Goal: Find specific fact: Find specific fact

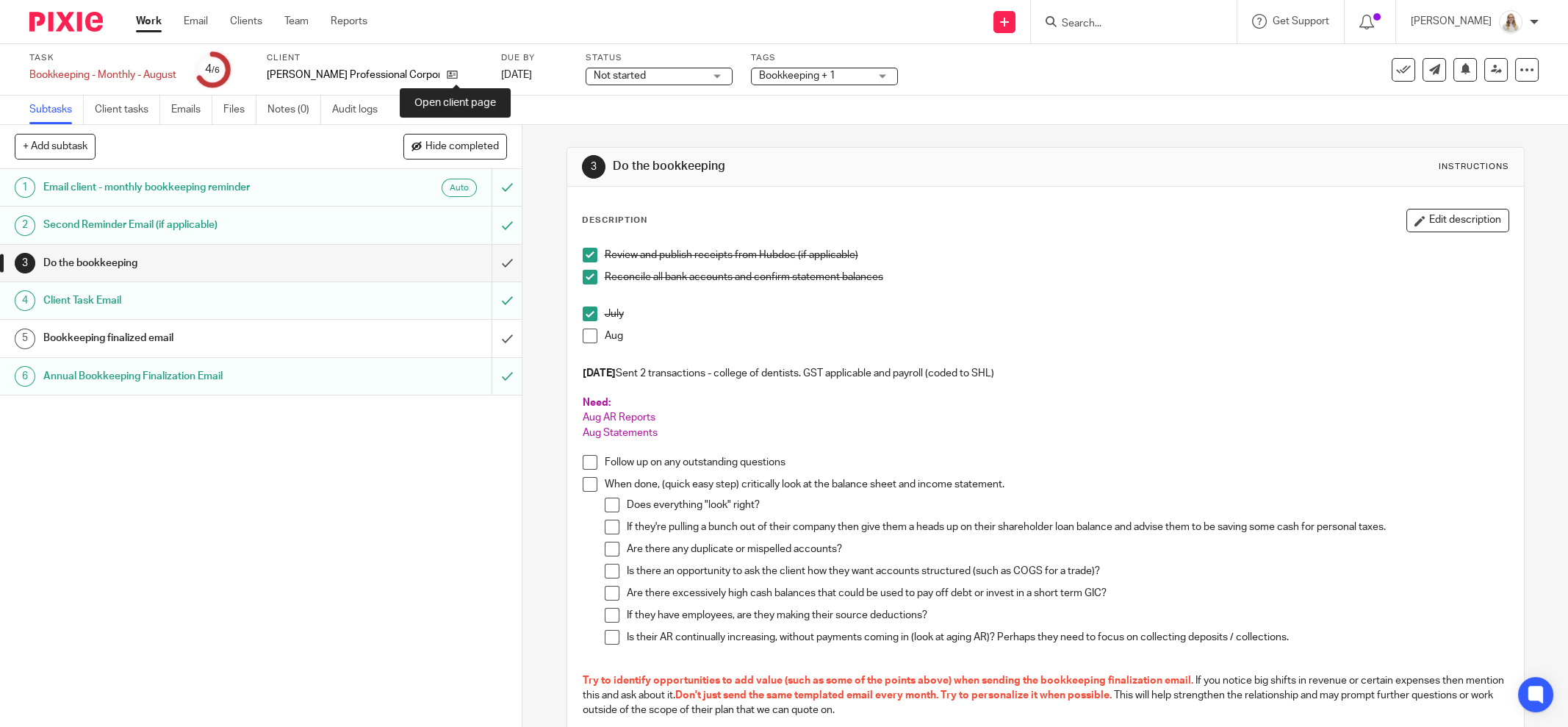
drag, startPoint x: 458, startPoint y: 74, endPoint x: 610, endPoint y: 38, distance: 156.2
click at [457, 74] on icon at bounding box center [452, 74] width 11 height 11
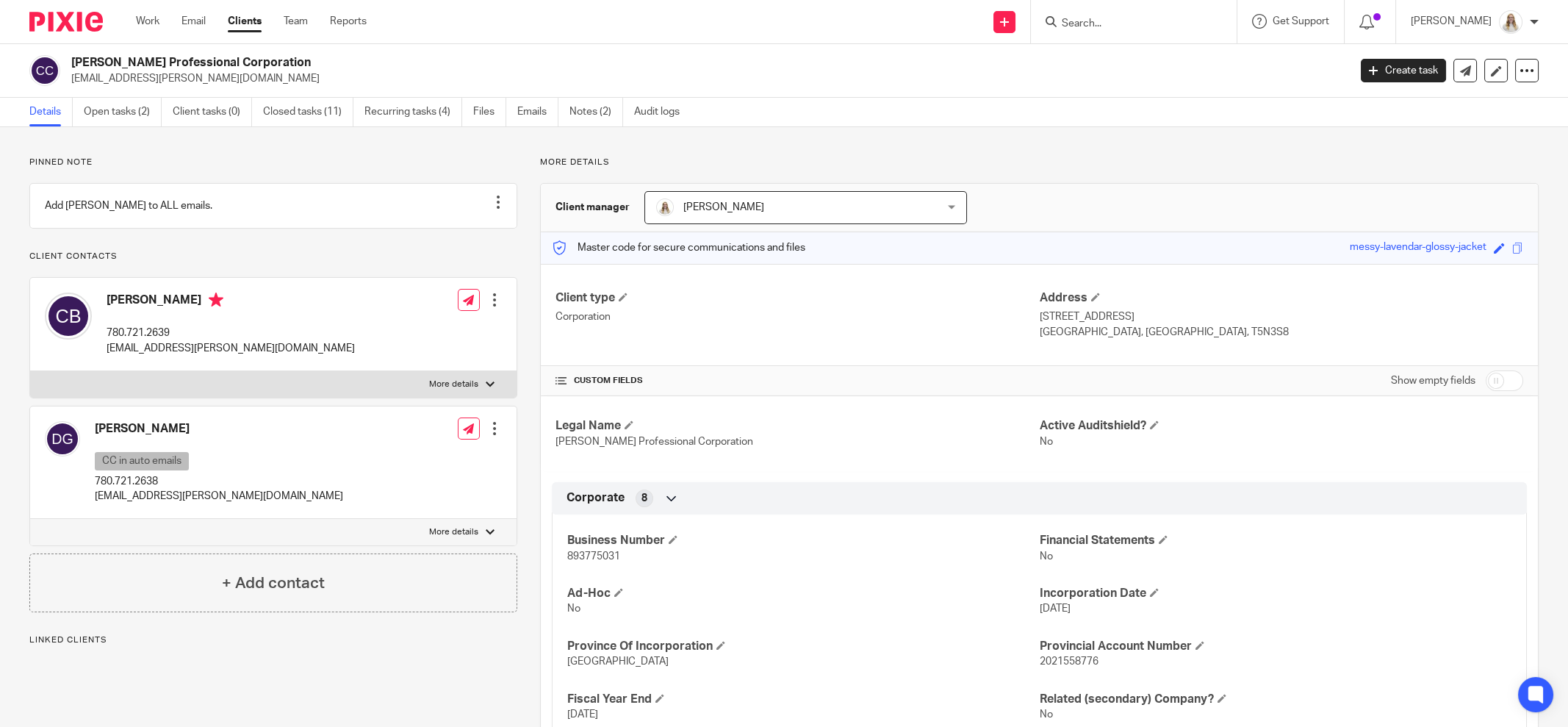
drag, startPoint x: 1115, startPoint y: 14, endPoint x: 1119, endPoint y: 21, distance: 8.1
click at [1116, 15] on form at bounding box center [1138, 21] width 157 height 18
click at [1131, 25] on input "Search" at bounding box center [1127, 24] width 132 height 14
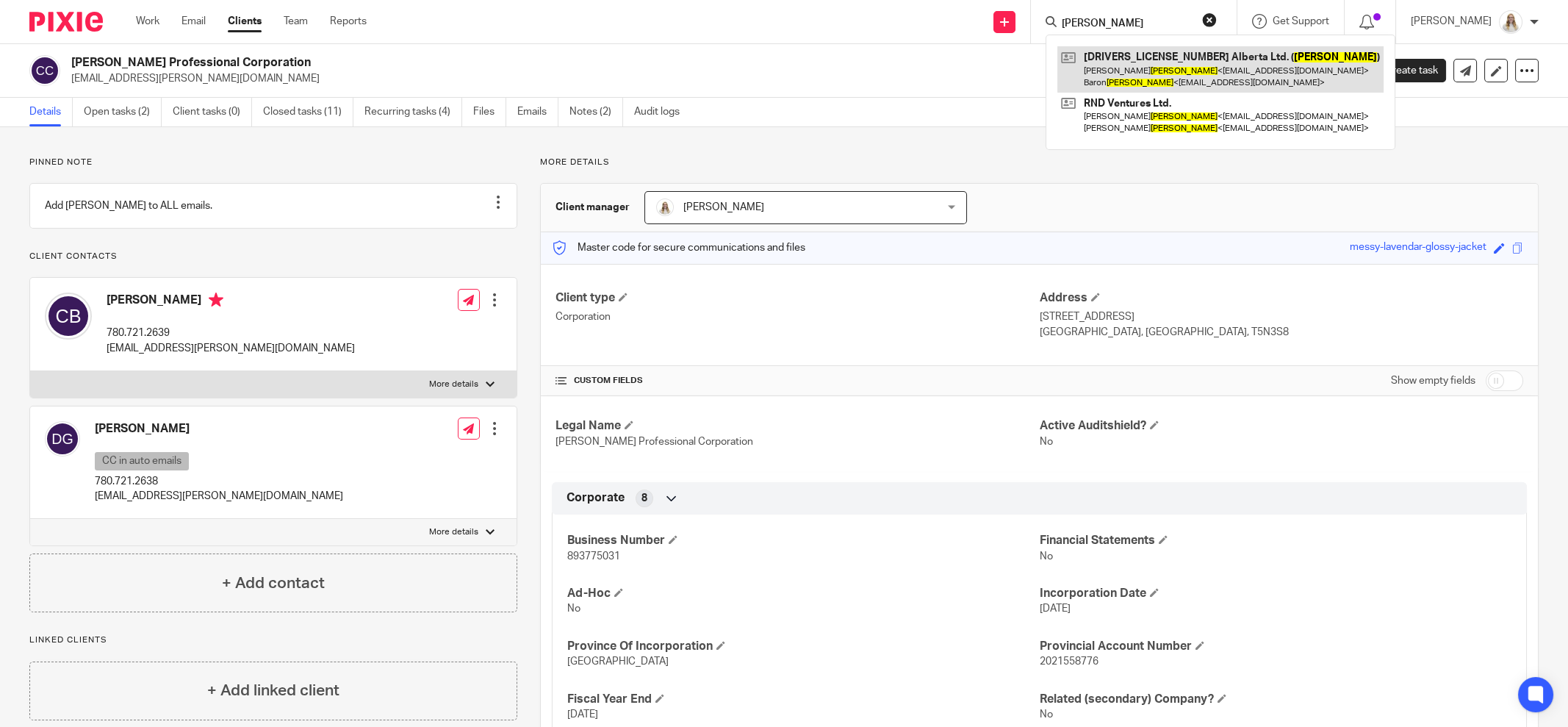
type input "zenner"
click at [1131, 69] on link at bounding box center [1221, 69] width 327 height 46
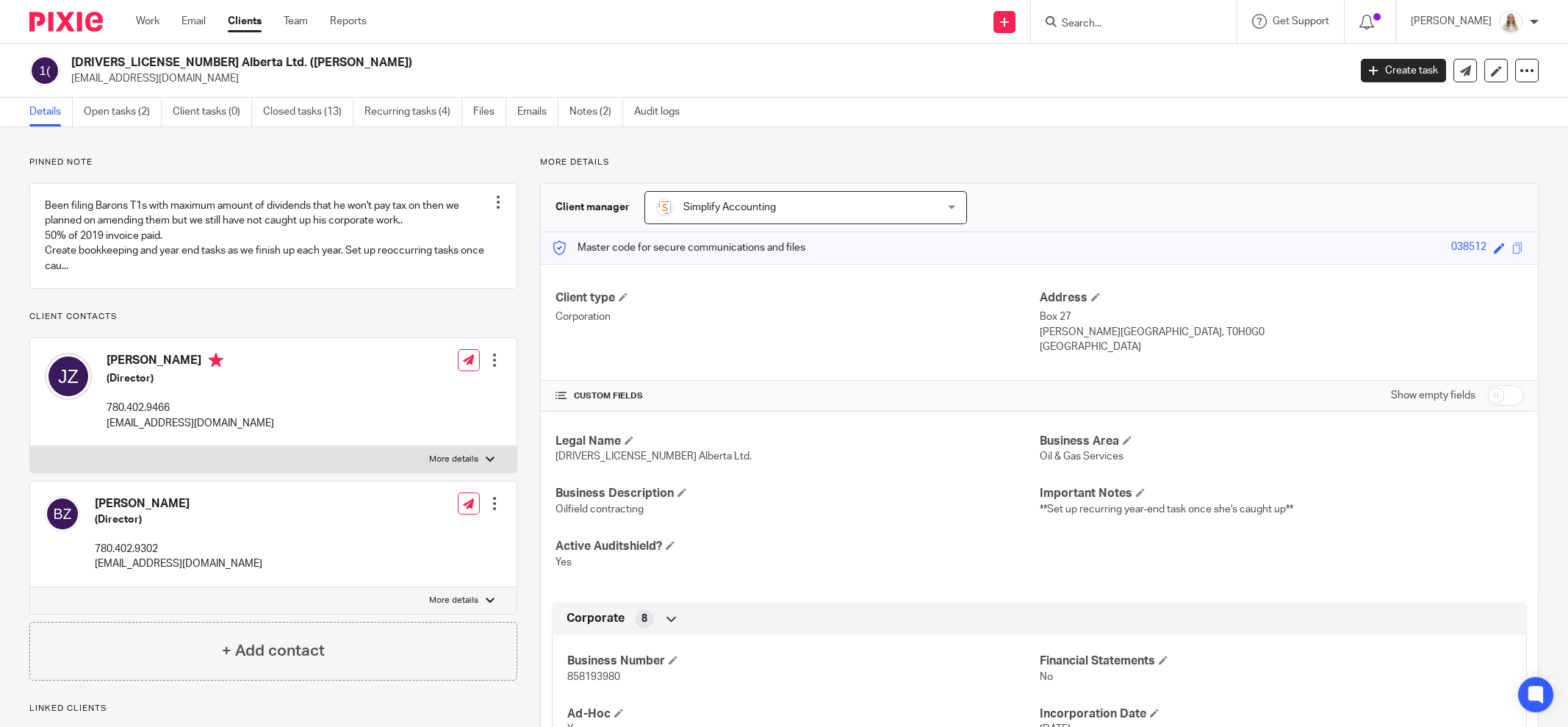
scroll to position [91, 0]
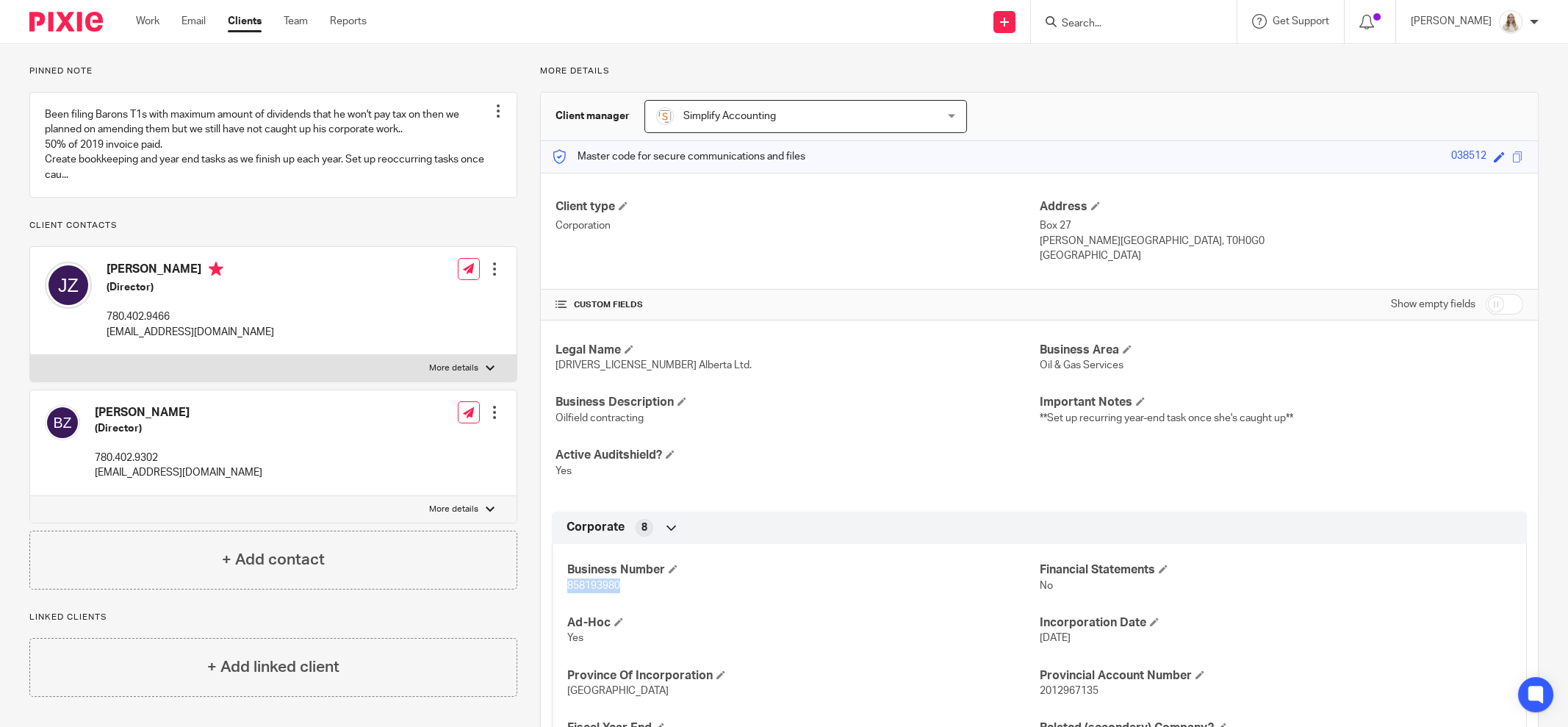
drag, startPoint x: 618, startPoint y: 580, endPoint x: 556, endPoint y: 585, distance: 62.2
click at [556, 585] on div "Business Number 858193980 Financial Statements No Ad-Hoc Yes Incorporation Date…" at bounding box center [1039, 651] width 975 height 237
click at [440, 373] on label "More details" at bounding box center [273, 367] width 486 height 26
click at [30, 355] on input "More details" at bounding box center [29, 354] width 1 height 1
checkbox input "true"
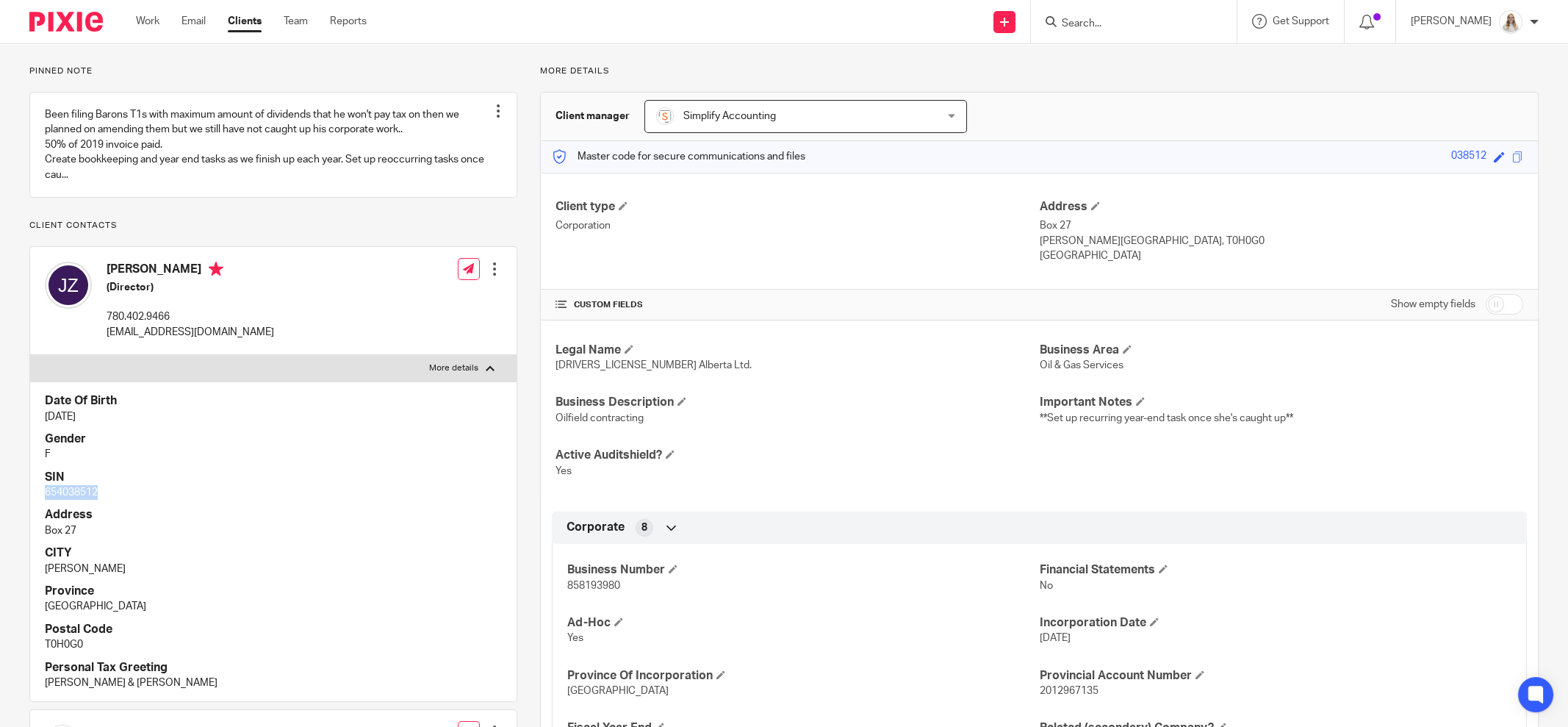
drag, startPoint x: 89, startPoint y: 503, endPoint x: 44, endPoint y: 504, distance: 45.0
click at [44, 504] on div "Date Of Birth Apr 29, 1983 Gender F SIN 654038512 Address Box 27 CITY Bezanson …" at bounding box center [273, 540] width 486 height 320
copy p "654038512"
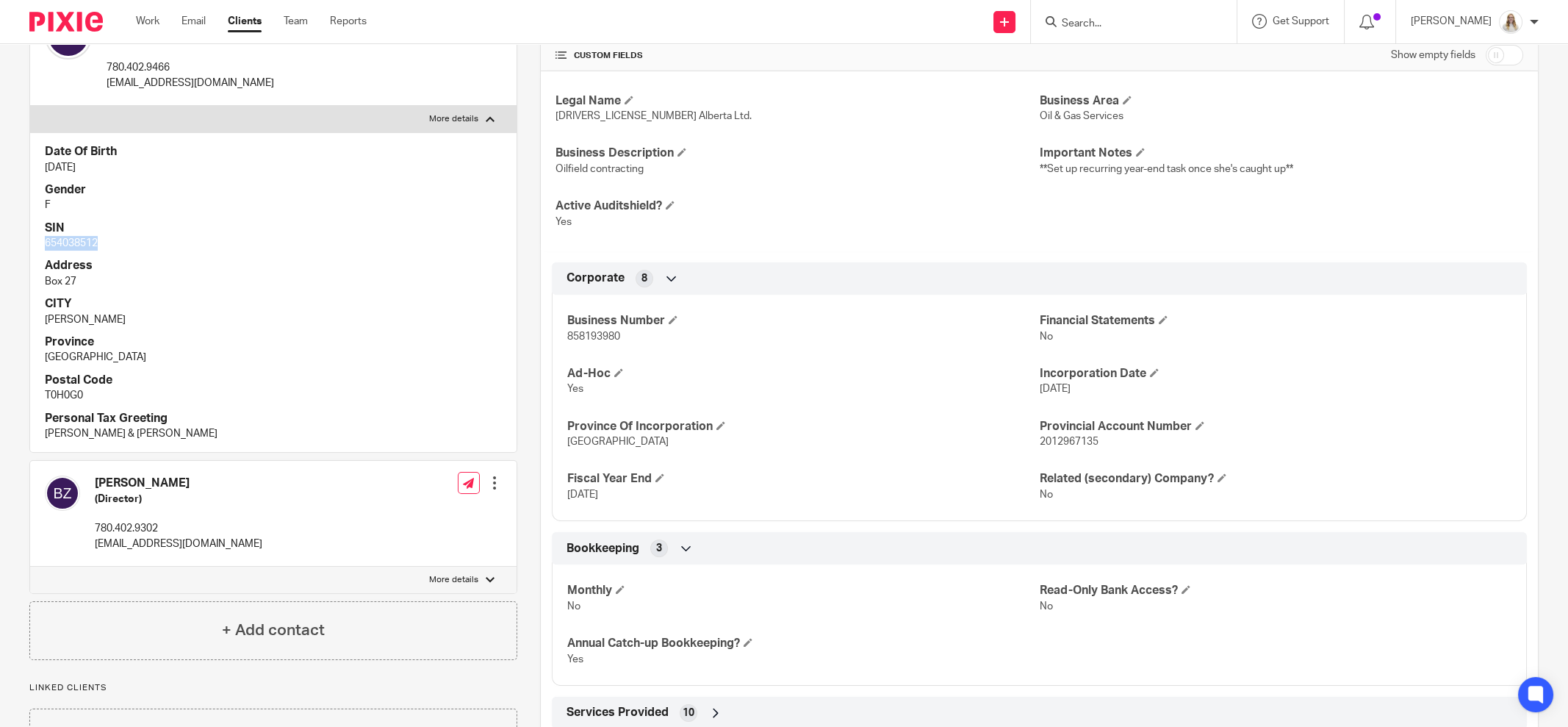
scroll to position [366, 0]
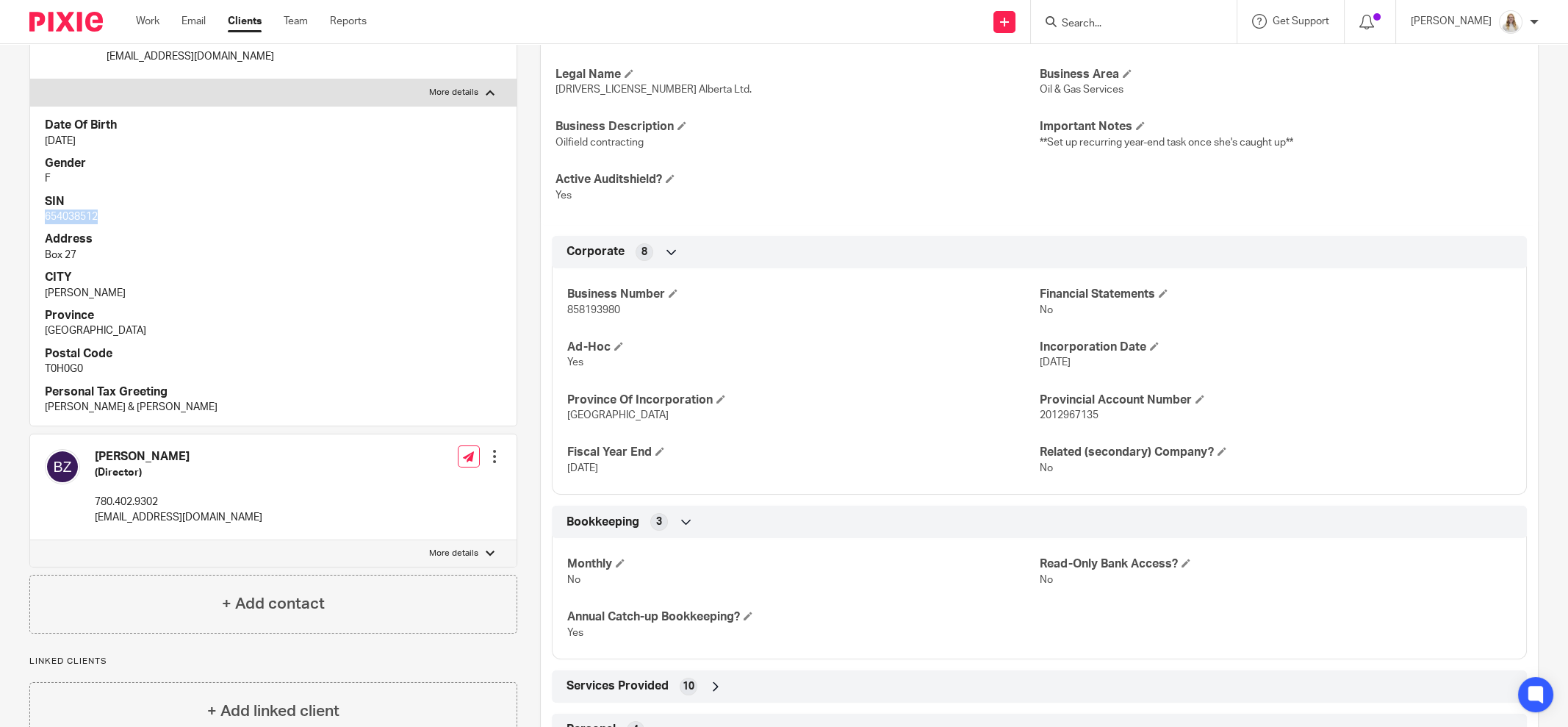
click at [444, 554] on label "More details" at bounding box center [273, 553] width 486 height 26
click at [30, 540] on input "More details" at bounding box center [29, 539] width 1 height 1
checkbox input "true"
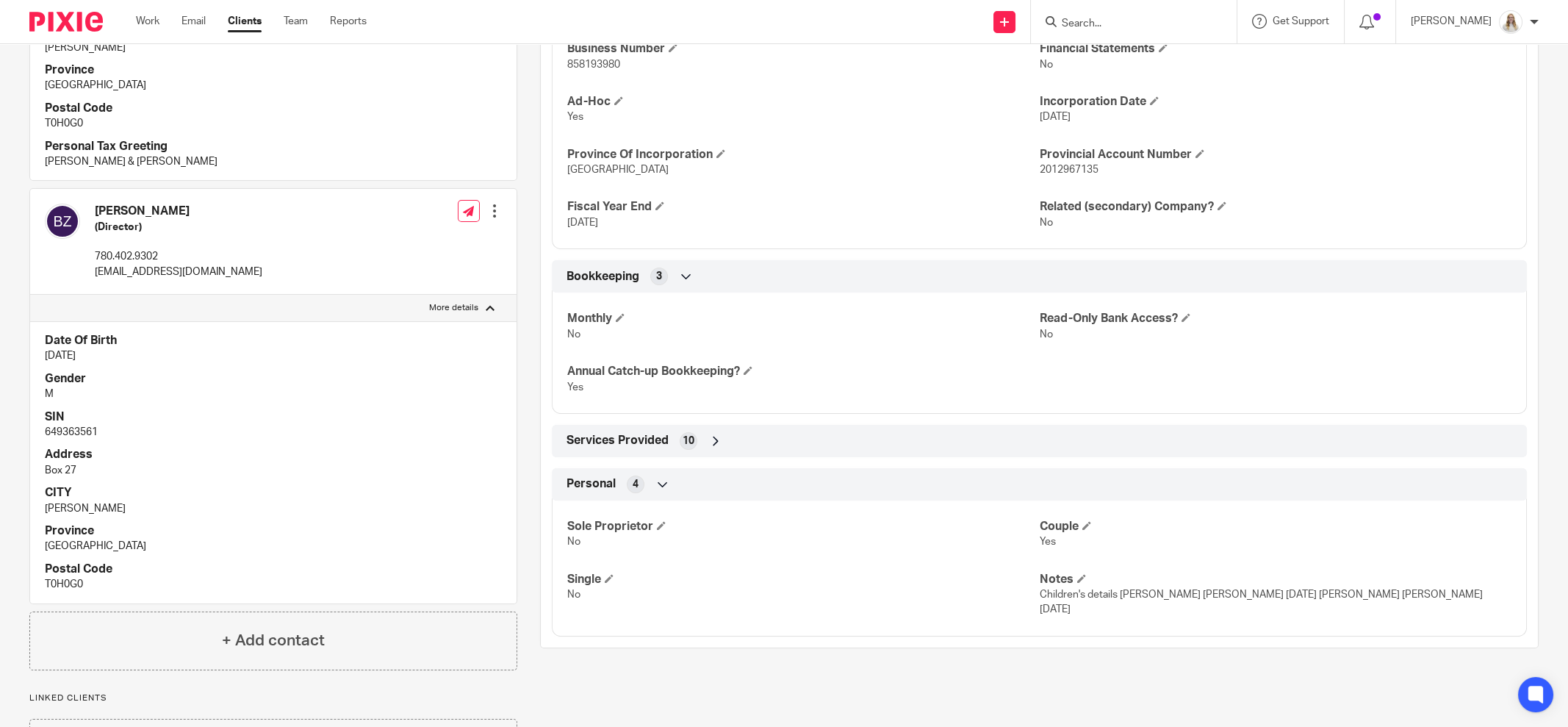
scroll to position [697, 0]
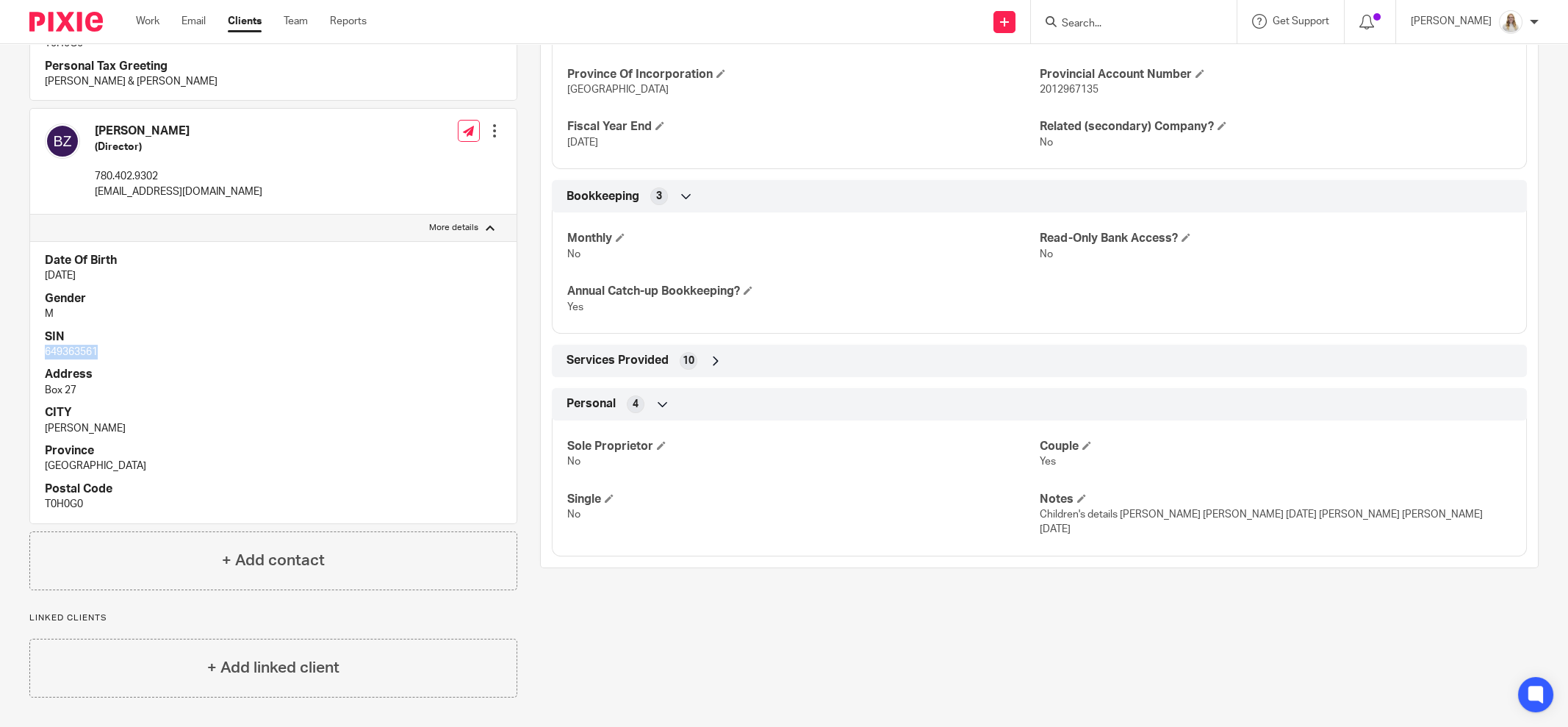
drag, startPoint x: 104, startPoint y: 357, endPoint x: 44, endPoint y: 360, distance: 60.1
click at [44, 360] on div "Date Of Birth Feb 22, 1982 Gender M SIN 649363561 Address Box 27 CITY Bezanson …" at bounding box center [273, 382] width 486 height 282
copy p "649363561"
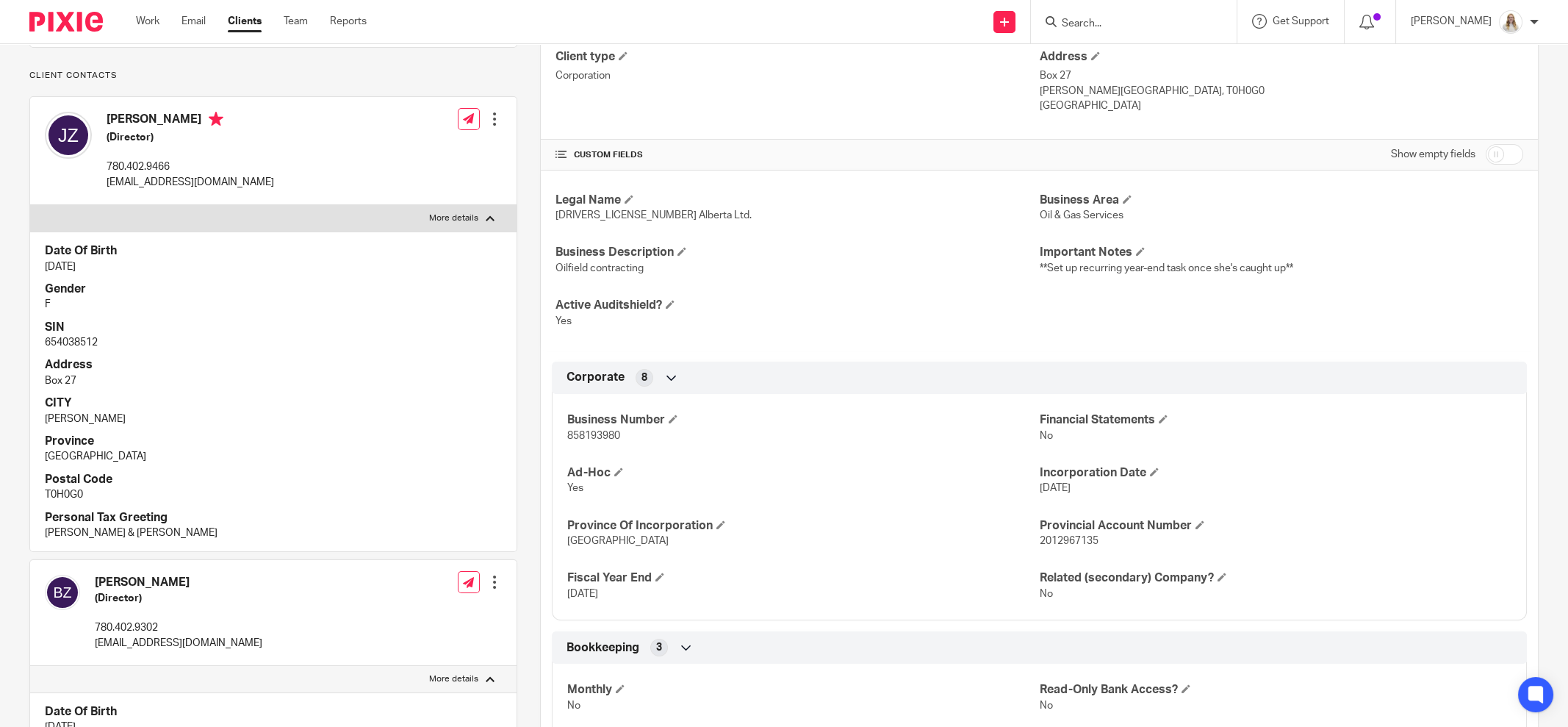
scroll to position [238, 0]
drag, startPoint x: 620, startPoint y: 436, endPoint x: 559, endPoint y: 439, distance: 61.1
click at [559, 439] on div "Business Number 858193980 Financial Statements No Ad-Hoc Yes Incorporation Date…" at bounding box center [1039, 504] width 975 height 237
copy span "858193980"
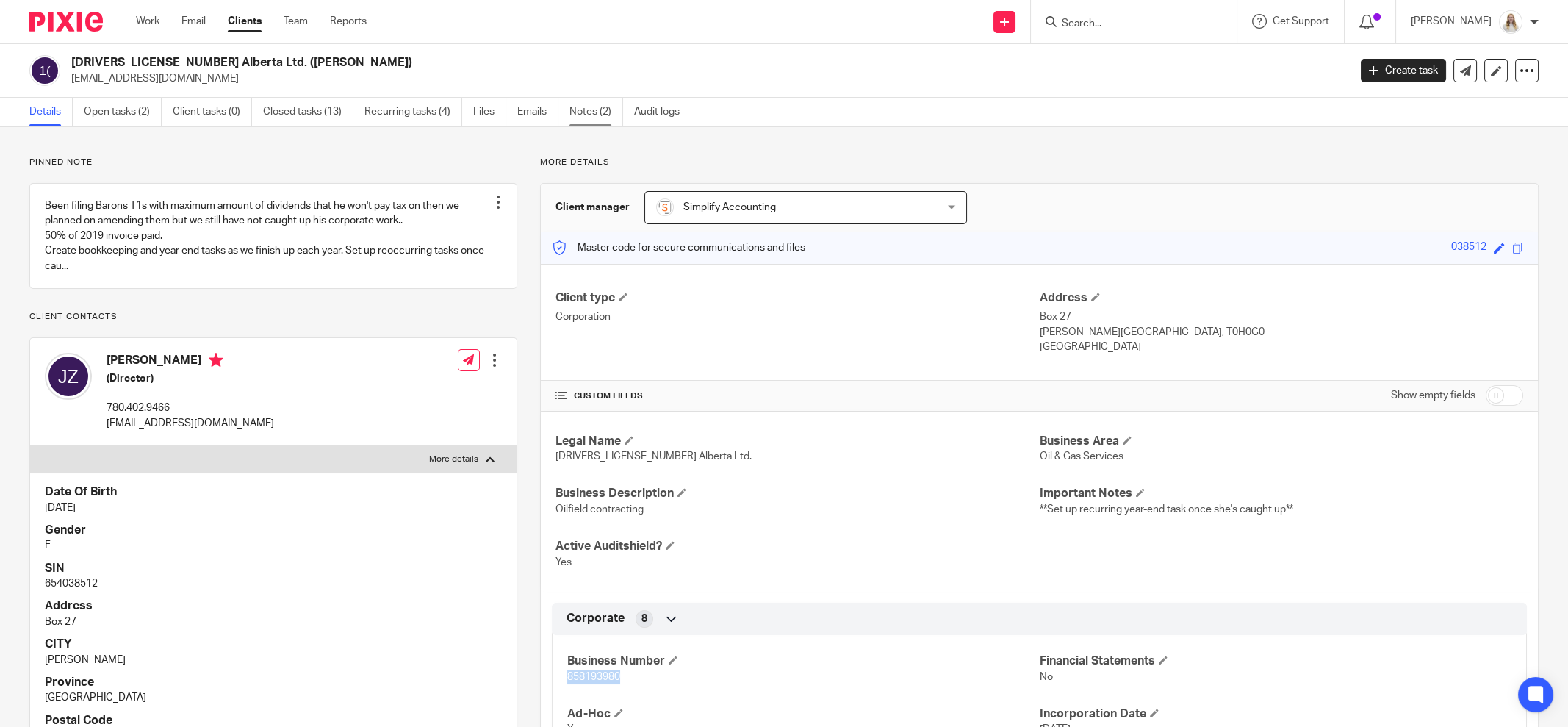
click at [586, 113] on link "Notes (2)" at bounding box center [596, 112] width 53 height 28
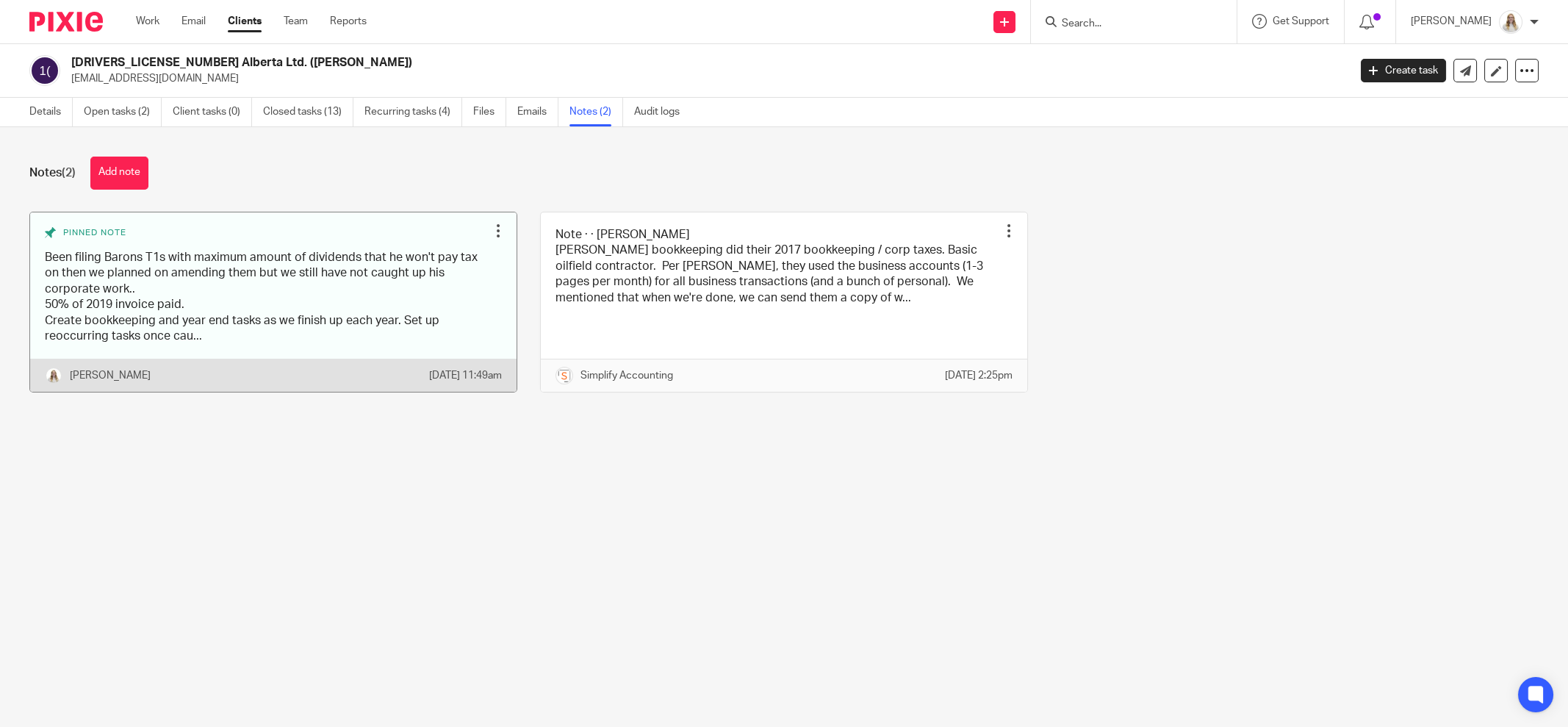
click at [206, 285] on link at bounding box center [273, 301] width 486 height 180
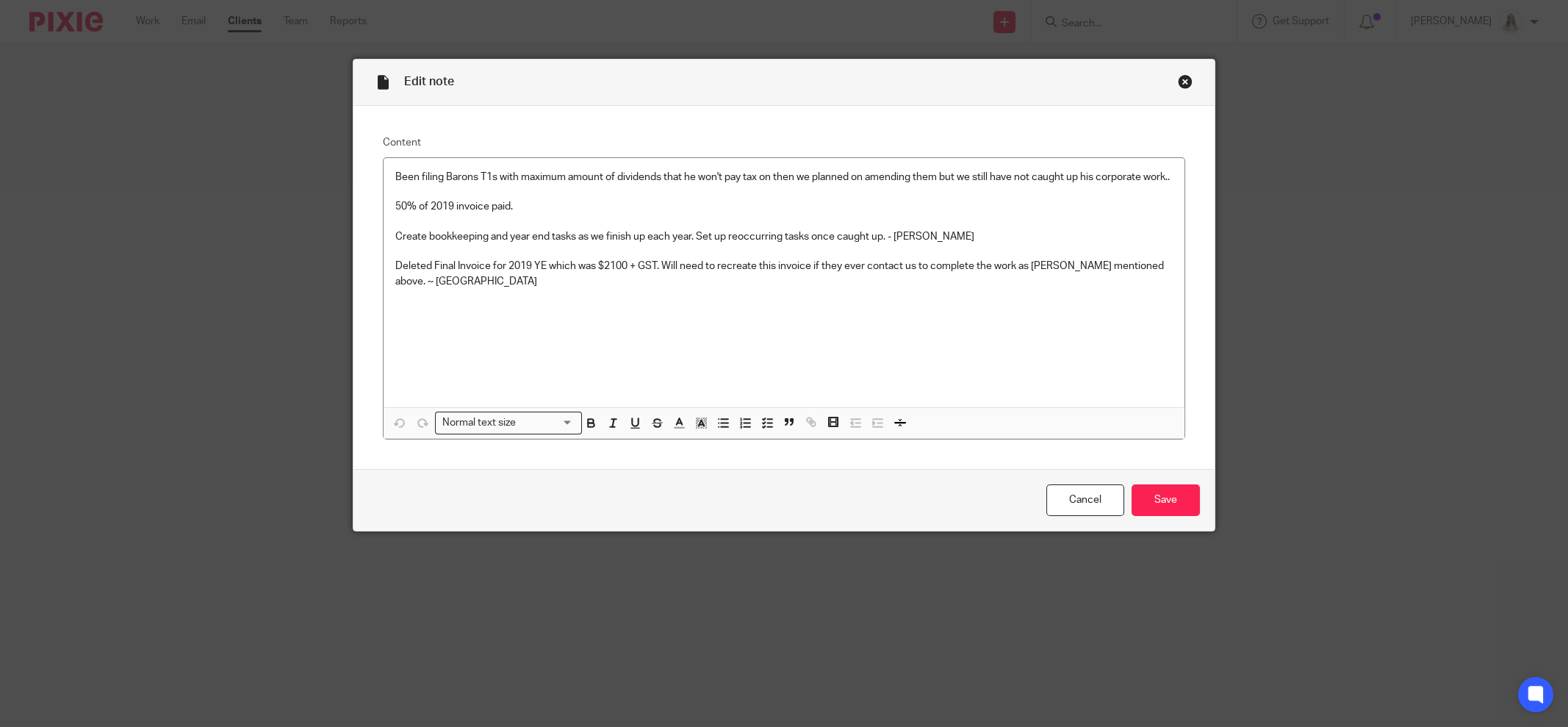
click at [1178, 80] on div "Close this dialog window" at bounding box center [1185, 81] width 15 height 15
